Goal: Transaction & Acquisition: Purchase product/service

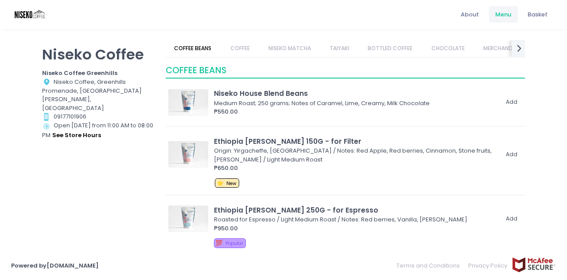
click at [242, 46] on link "COFFEE" at bounding box center [240, 48] width 37 height 17
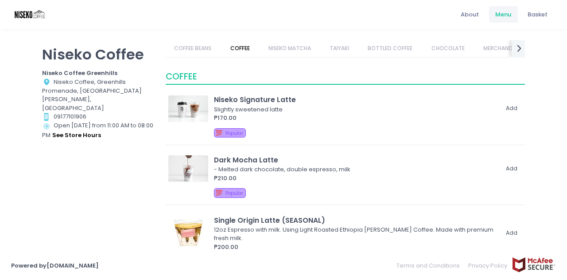
scroll to position [197, 0]
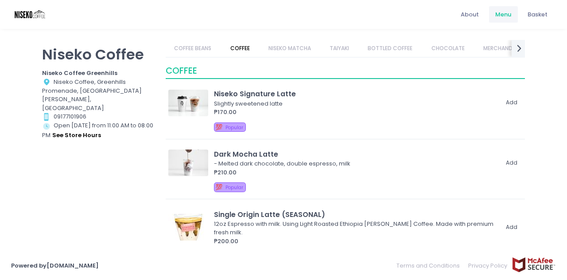
click at [281, 51] on link "NISEKO MATCHA" at bounding box center [290, 48] width 60 height 17
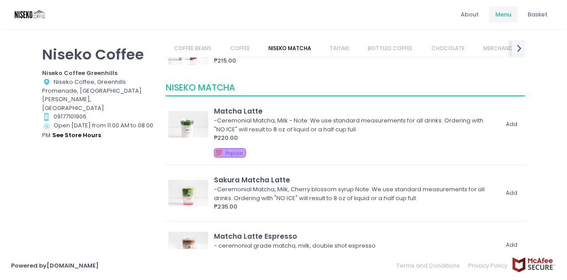
scroll to position [652, 0]
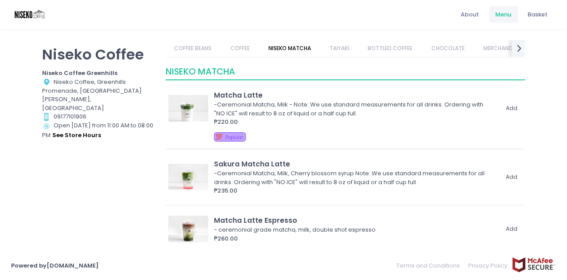
click at [293, 124] on div "₱220.00" at bounding box center [356, 121] width 284 height 9
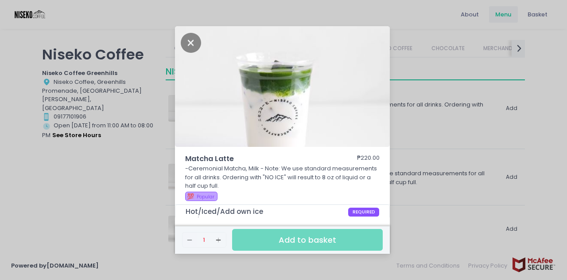
scroll to position [89, 0]
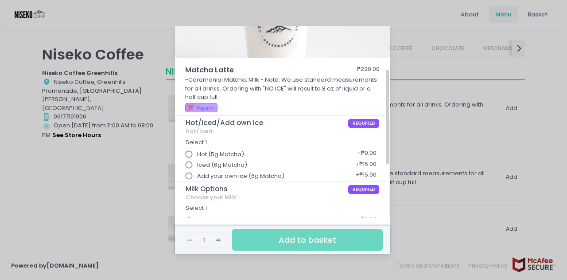
click at [187, 155] on input "Hot (5g Matcha)" at bounding box center [189, 154] width 17 height 17
radio input "true"
click at [186, 168] on input "Add your own ice (6g Matcha)" at bounding box center [189, 176] width 17 height 17
radio input "true"
radio input "false"
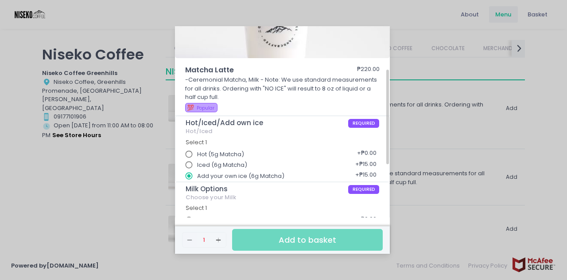
scroll to position [133, 0]
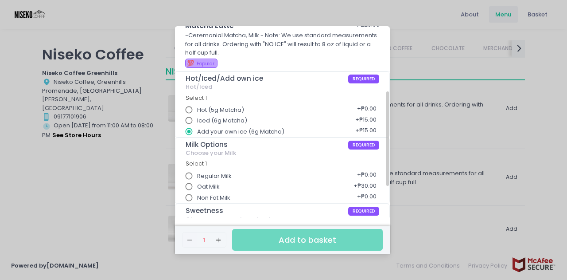
click at [190, 116] on input "Iced (6g Matcha)" at bounding box center [189, 120] width 17 height 17
radio input "true"
radio input "false"
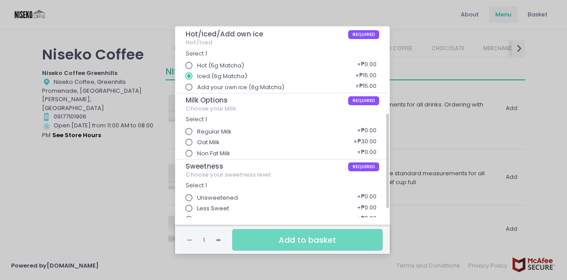
click at [187, 154] on input "Non Fat Milk" at bounding box center [189, 153] width 17 height 17
radio input "true"
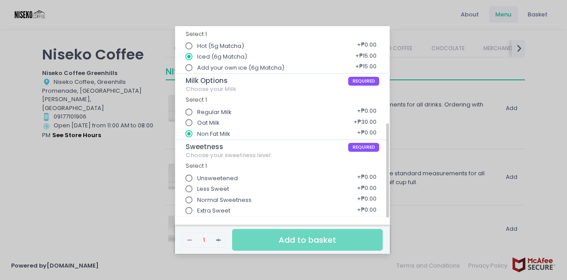
click at [191, 198] on input "Normal Sweetness" at bounding box center [189, 199] width 17 height 17
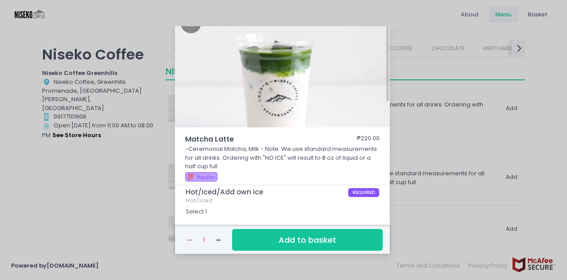
scroll to position [0, 0]
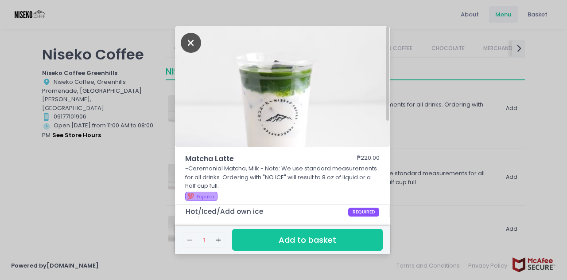
click at [191, 43] on icon "Close" at bounding box center [191, 43] width 20 height 20
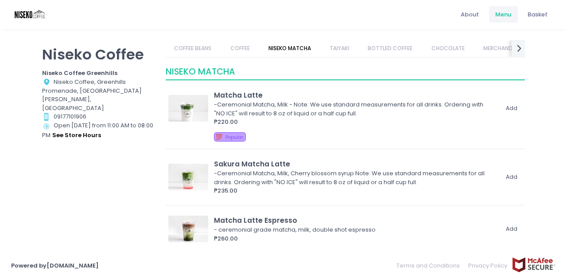
click at [170, 22] on div "About Menu Basket" at bounding box center [283, 14] width 567 height 29
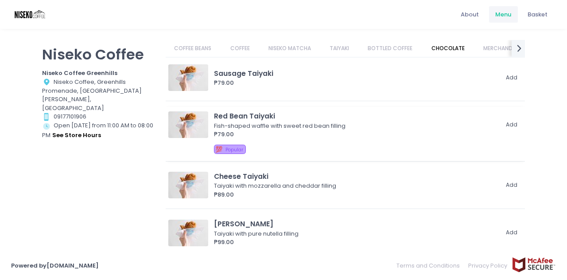
scroll to position [931, 0]
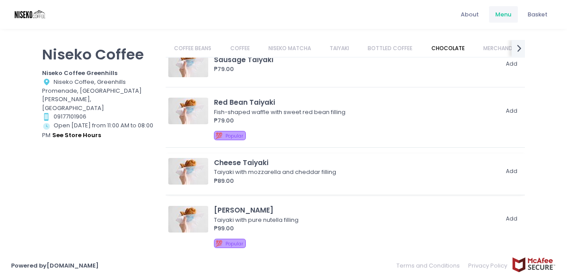
click at [404, 168] on div "Taiyaki with mozzarella and cheddar filling" at bounding box center [354, 172] width 281 height 9
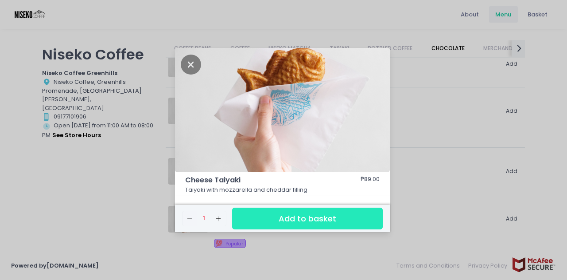
click at [304, 215] on button "Add to basket" at bounding box center [307, 218] width 151 height 22
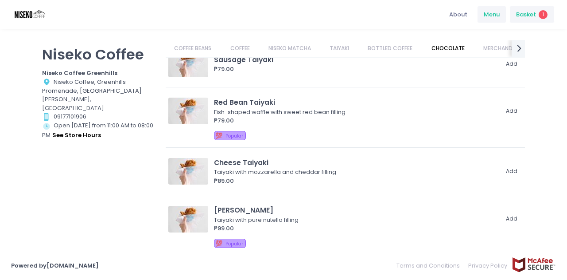
click at [531, 16] on span "Basket" at bounding box center [526, 14] width 20 height 9
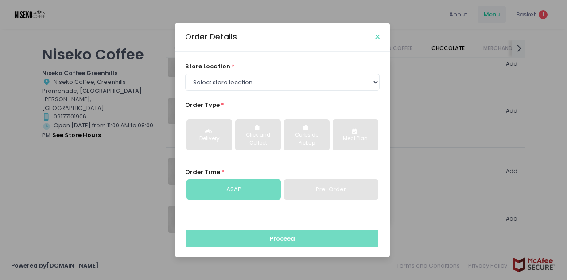
click at [377, 37] on icon "Close" at bounding box center [377, 37] width 4 height 7
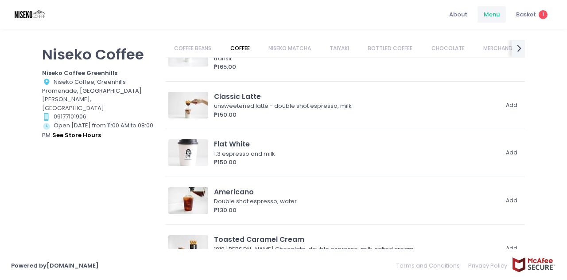
scroll to position [443, 0]
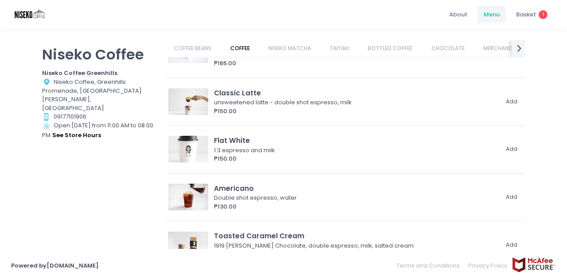
click at [290, 154] on div "₱150.00" at bounding box center [356, 158] width 284 height 9
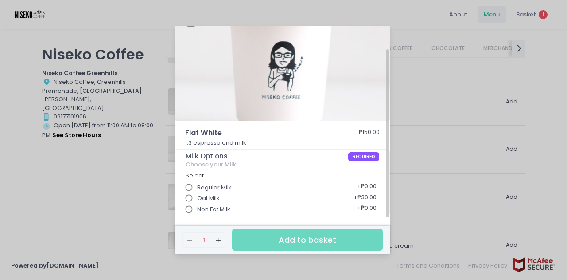
scroll to position [26, 0]
drag, startPoint x: 222, startPoint y: 133, endPoint x: 177, endPoint y: 131, distance: 45.3
click at [177, 131] on div "Flat White ₱150.00 1:3 espresso and milk" at bounding box center [282, 138] width 215 height 21
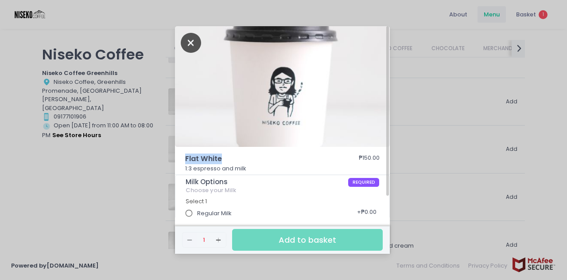
click at [181, 41] on icon "Close" at bounding box center [191, 43] width 20 height 20
